Goal: Check status: Check status

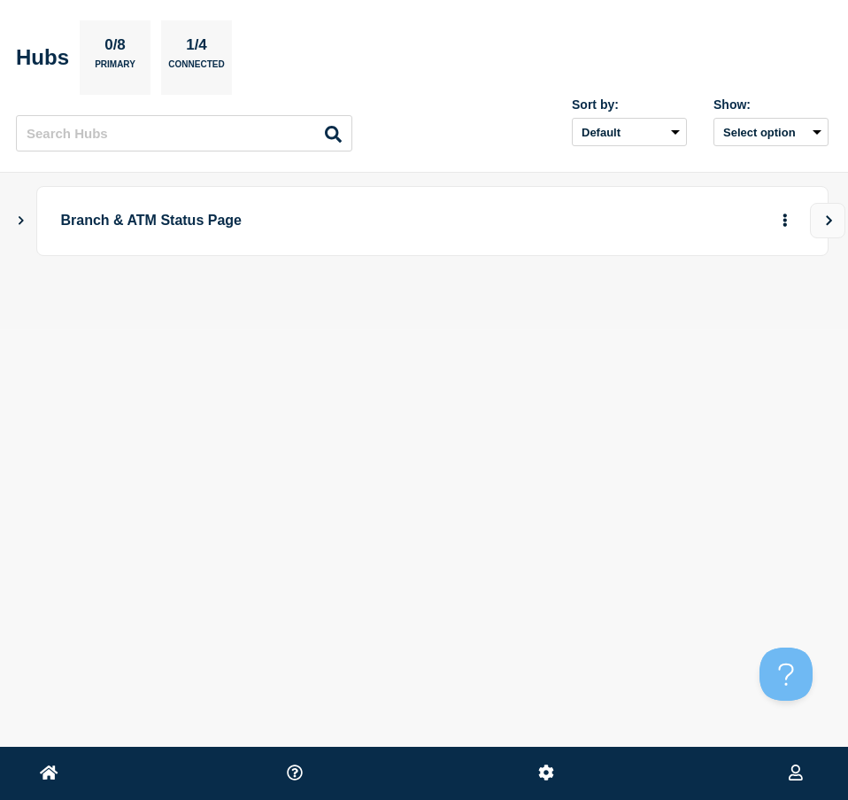
click at [14, 222] on main "Branch & ATM Status Page" at bounding box center [424, 251] width 848 height 156
click at [23, 218] on icon "Show Connected Hubs" at bounding box center [21, 219] width 12 height 9
click at [758, 310] on icon "button" at bounding box center [756, 308] width 13 height 12
click at [783, 220] on icon "More actions" at bounding box center [785, 219] width 5 height 13
click at [740, 275] on link "View Status Page" at bounding box center [755, 274] width 130 height 15
